Goal: Feedback & Contribution: Leave review/rating

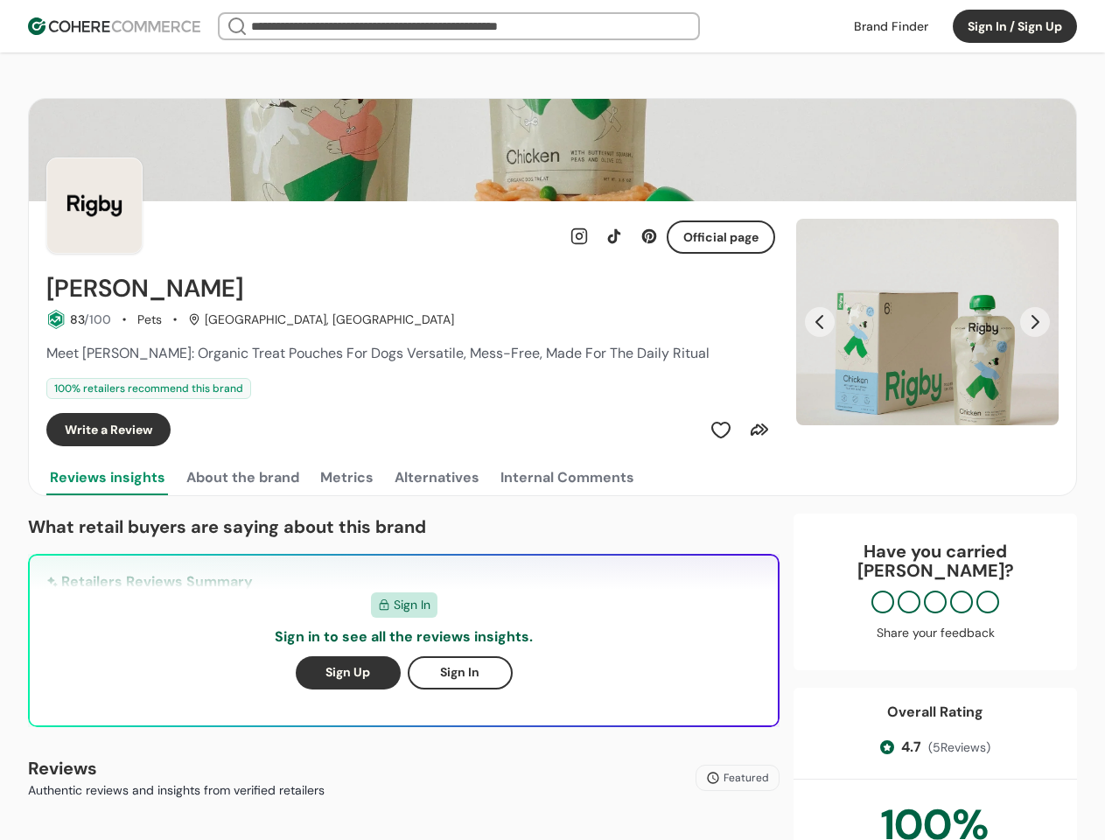
click at [552, 420] on div "Write a Review" at bounding box center [410, 429] width 729 height 33
click at [1015, 26] on button "Sign In / Sign Up" at bounding box center [1014, 26] width 124 height 33
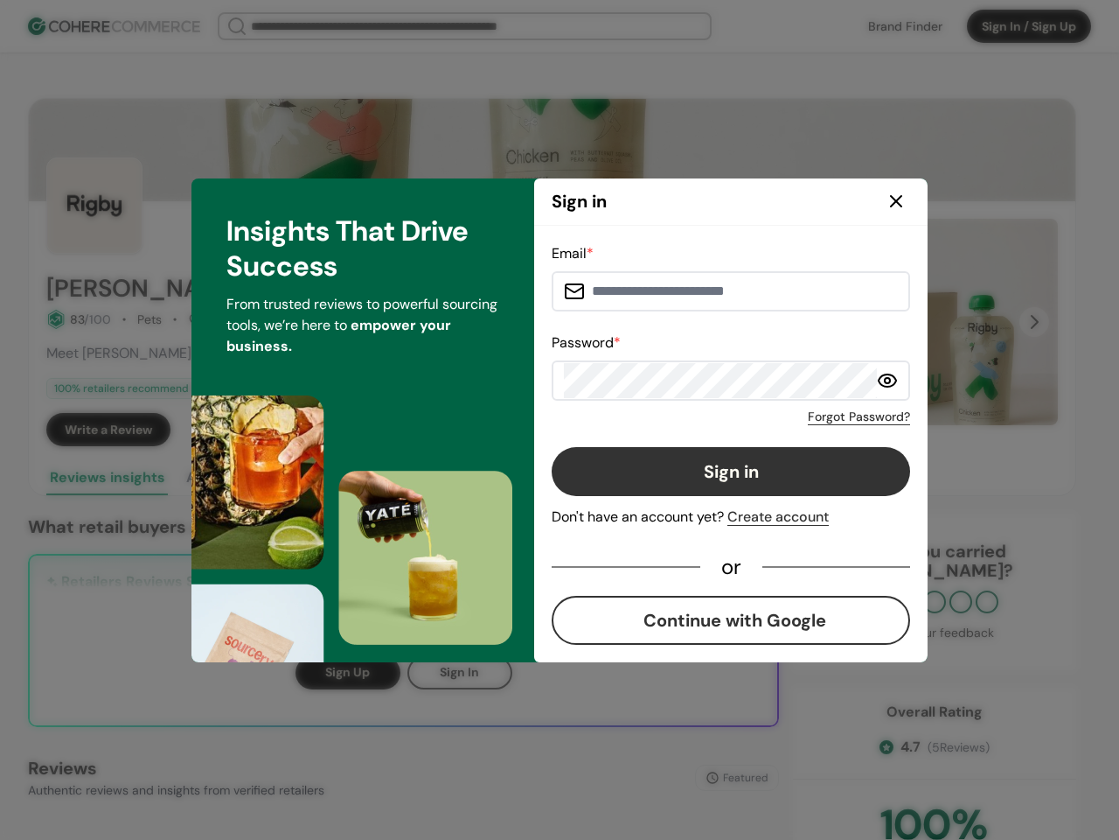
click at [721, 429] on div "Email * Password * Forgot Password? Sign in Don't have an account yet? Create a…" at bounding box center [731, 443] width 359 height 401
click at [759, 429] on div "Email * Password * Forgot Password? Sign in Don't have an account yet? Create a…" at bounding box center [731, 443] width 359 height 401
click at [927, 322] on div "Email * Password * Forgot Password? Sign in Don't have an account yet? Create a…" at bounding box center [731, 444] width 394 height 436
click at [819, 322] on div "Email * Password * Forgot Password? Sign in Don't have an account yet? Create a…" at bounding box center [731, 443] width 359 height 401
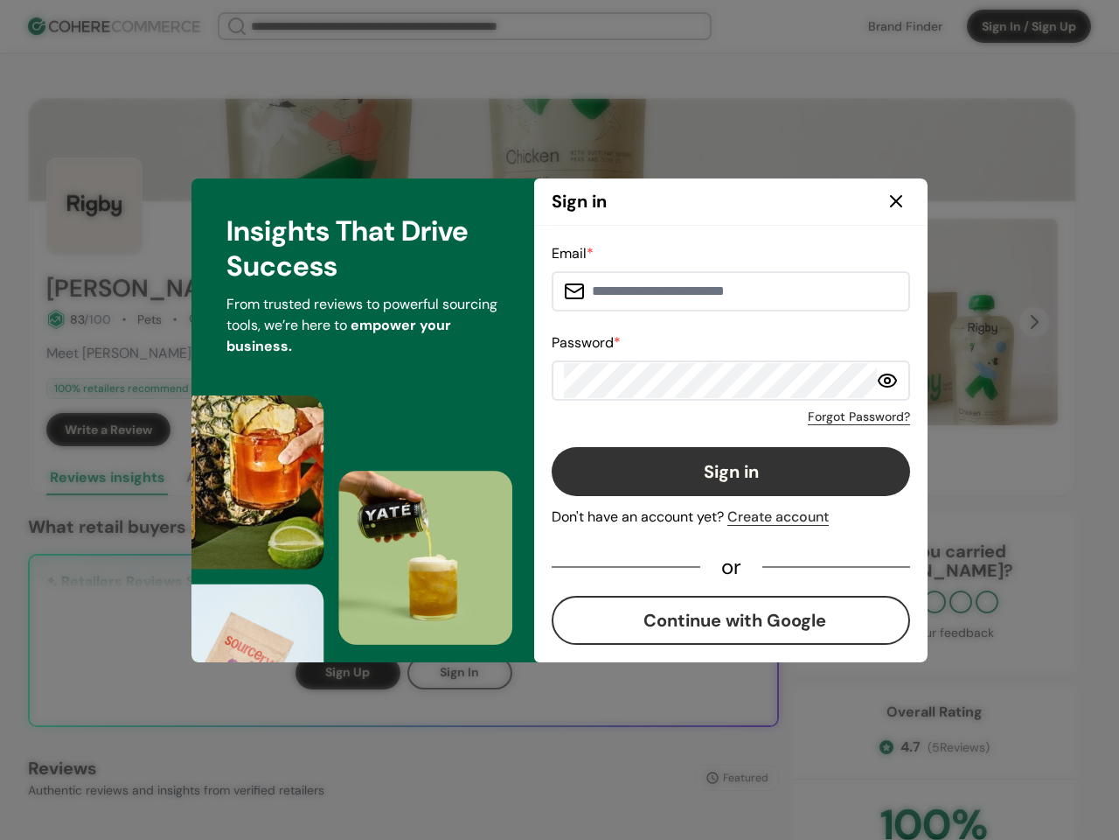
click at [241, 478] on div "Insights That Drive Success From trusted reviews to powerful sourcing tools, we…" at bounding box center [363, 420] width 343 height 484
